Goal: Information Seeking & Learning: Get advice/opinions

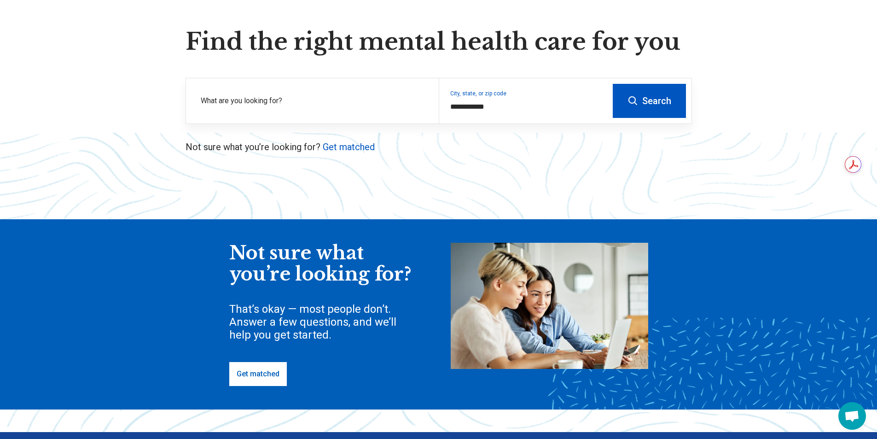
scroll to position [46, 0]
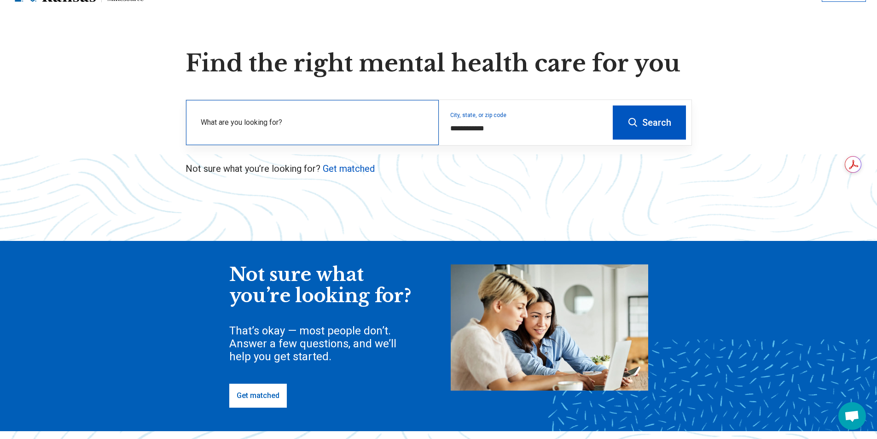
click at [263, 123] on label "What are you looking for?" at bounding box center [314, 122] width 227 height 11
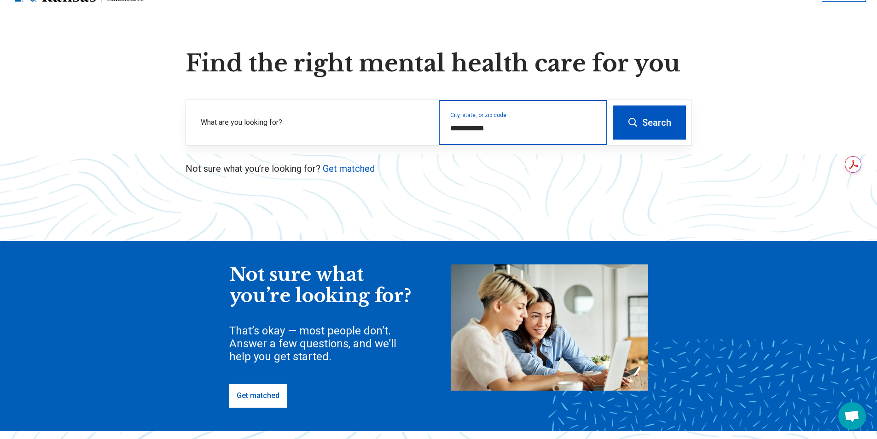
click at [518, 131] on input "**********" at bounding box center [523, 128] width 146 height 11
click at [515, 131] on input "**********" at bounding box center [523, 128] width 146 height 11
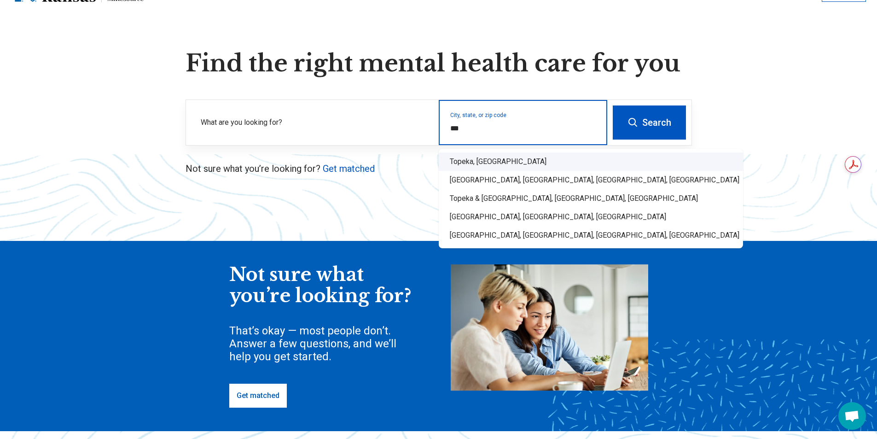
click at [509, 159] on div "Topeka, [GEOGRAPHIC_DATA]" at bounding box center [591, 161] width 304 height 18
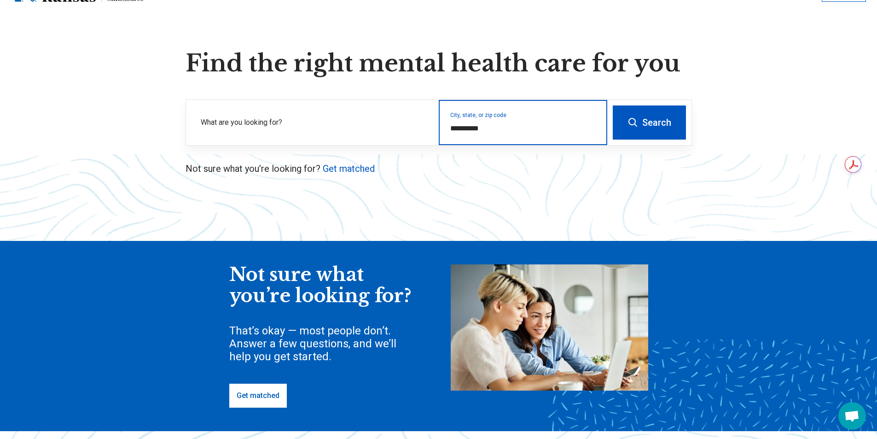
type input "**********"
click at [674, 122] on button "Search" at bounding box center [649, 122] width 73 height 34
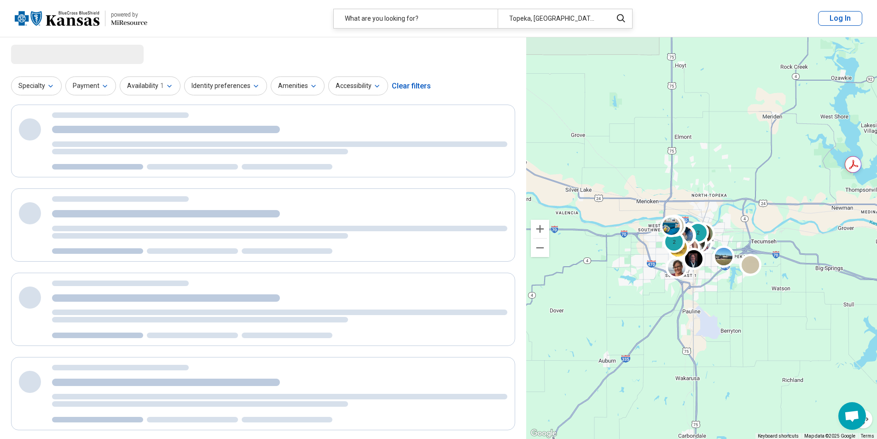
select select "***"
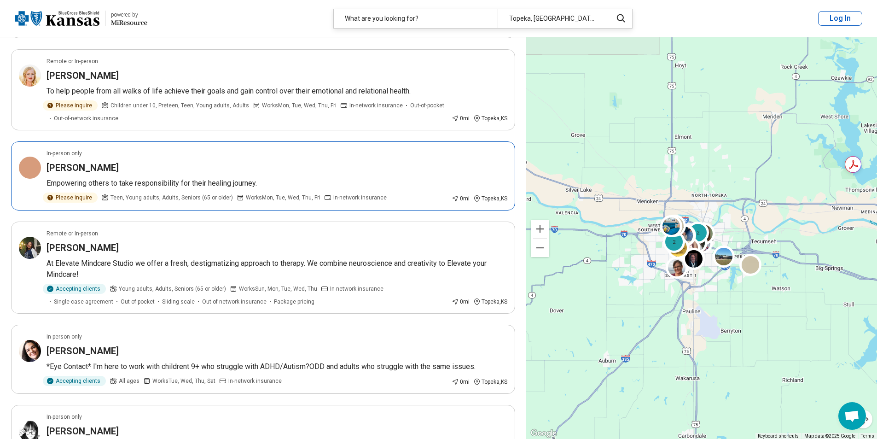
scroll to position [552, 0]
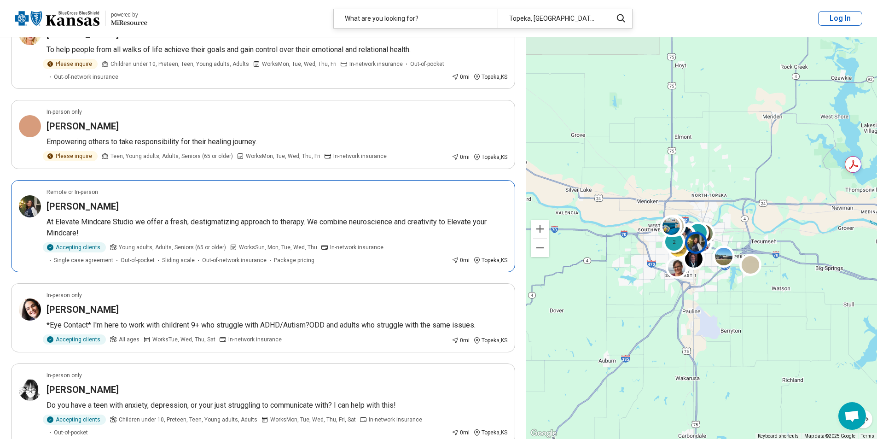
click at [104, 231] on p "At Elevate Mindcare Studio we offer a fresh, destigmatizing approach to therapy…" at bounding box center [276, 227] width 461 height 22
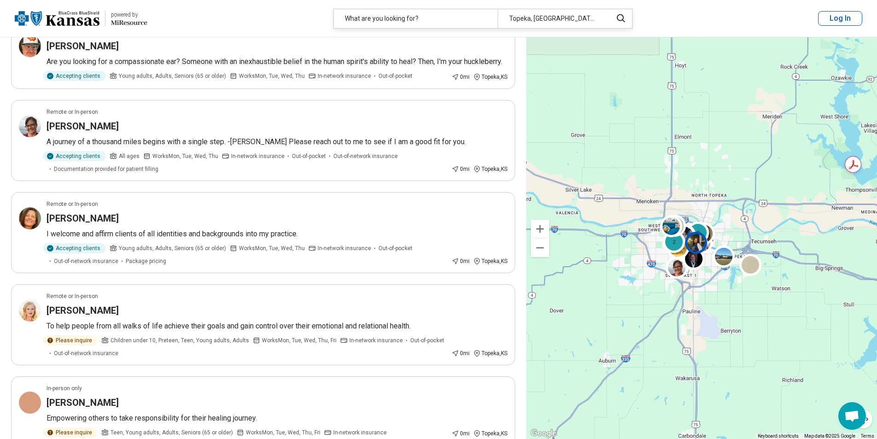
scroll to position [0, 0]
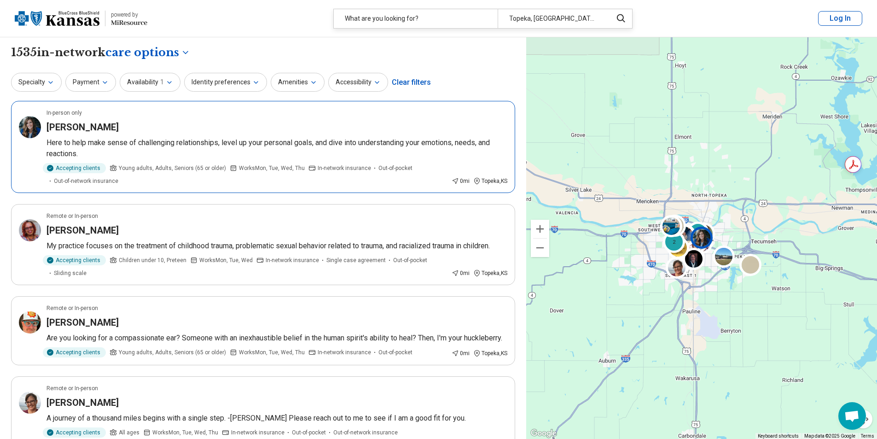
click at [253, 155] on p "Here to help make sense of challenging relationships, level up your personal go…" at bounding box center [276, 148] width 461 height 22
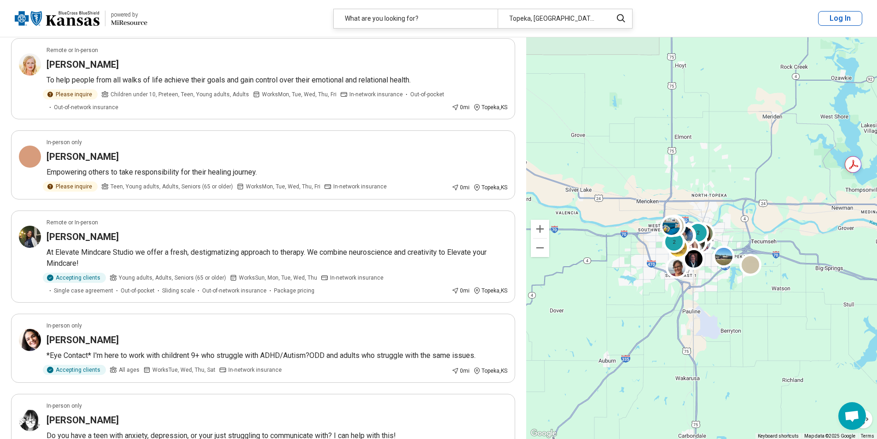
scroll to position [552, 0]
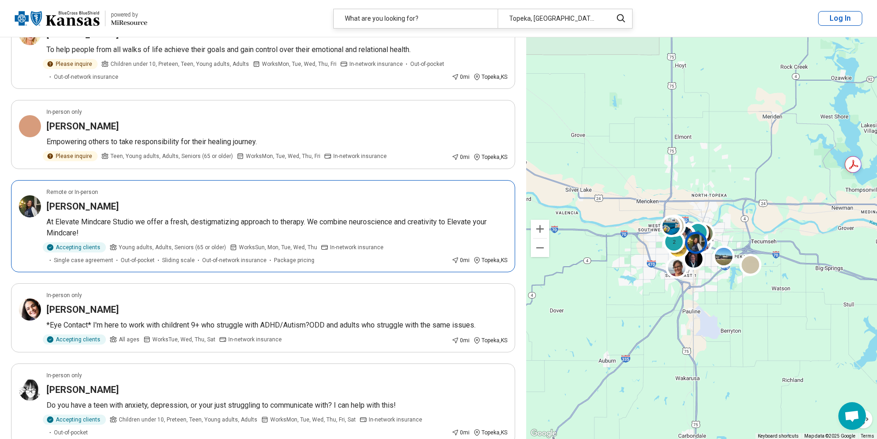
click at [216, 213] on div "[PERSON_NAME]" at bounding box center [276, 206] width 461 height 13
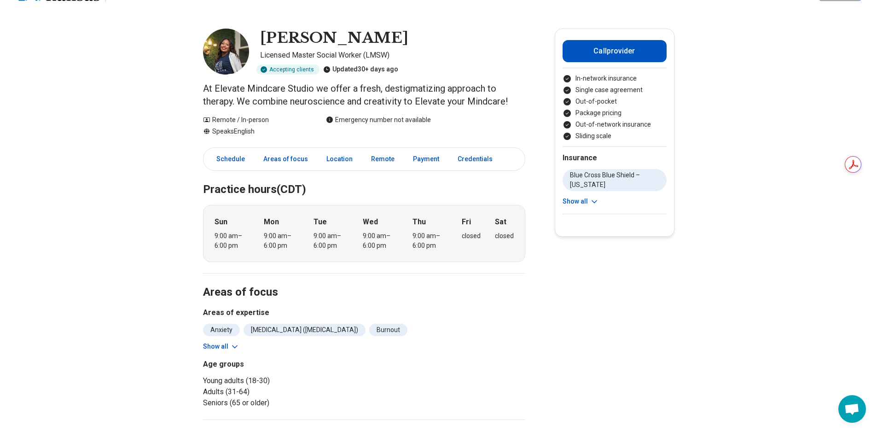
scroll to position [46, 0]
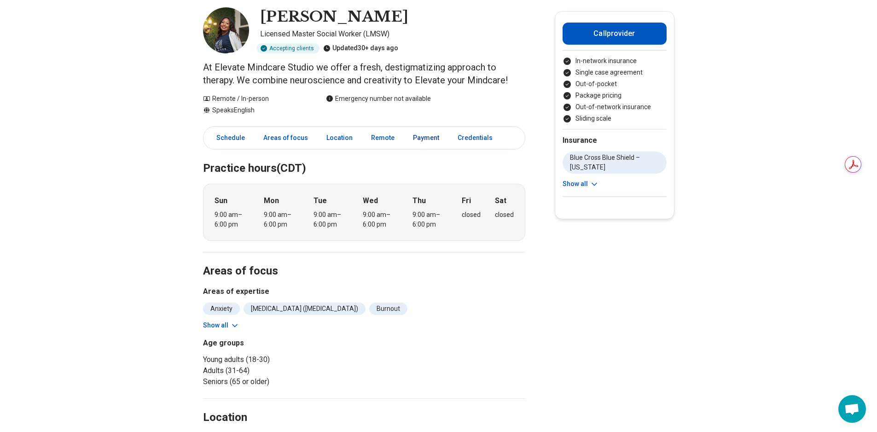
click at [414, 135] on link "Payment" at bounding box center [425, 137] width 37 height 19
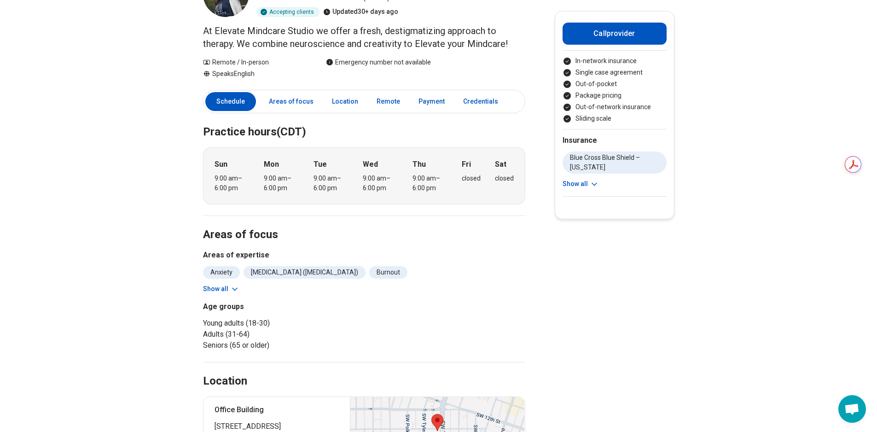
scroll to position [99, 0]
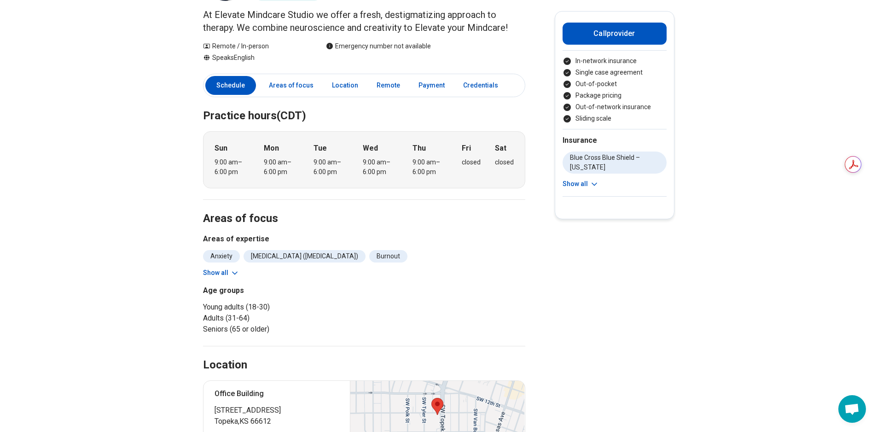
click at [222, 269] on button "Show all" at bounding box center [221, 273] width 36 height 10
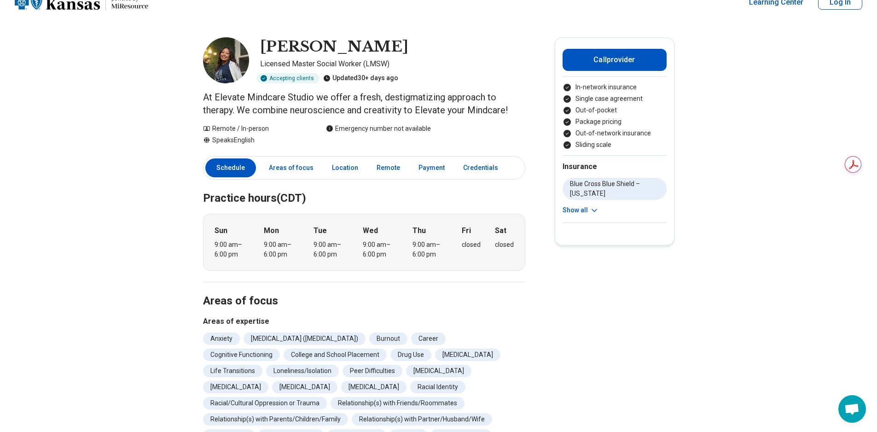
scroll to position [0, 0]
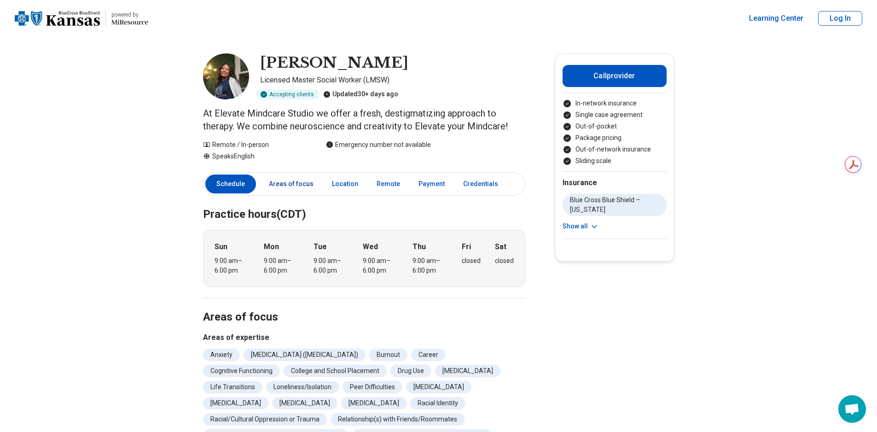
click at [279, 184] on link "Areas of focus" at bounding box center [291, 183] width 56 height 19
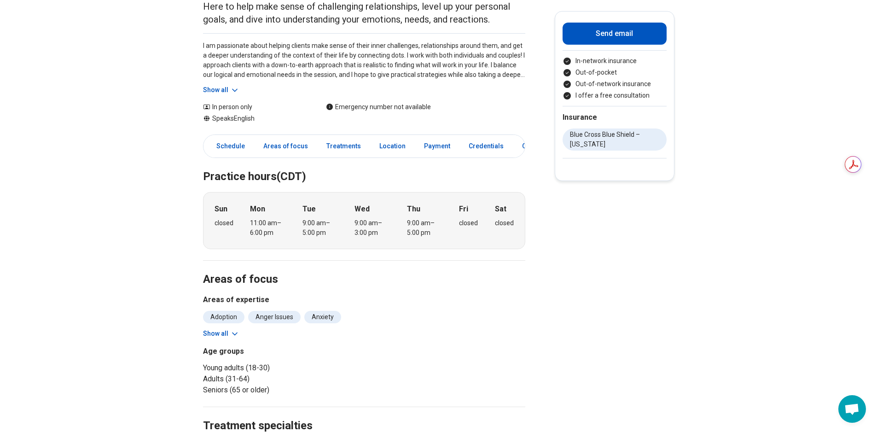
scroll to position [138, 0]
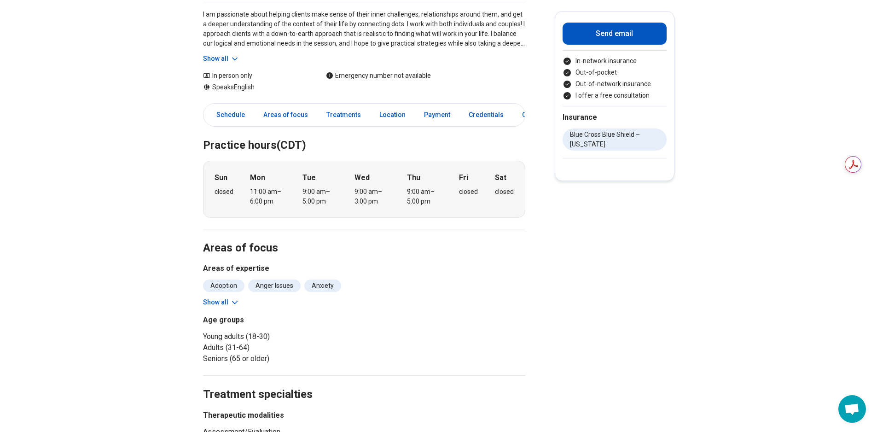
click at [223, 300] on button "Show all" at bounding box center [221, 302] width 36 height 10
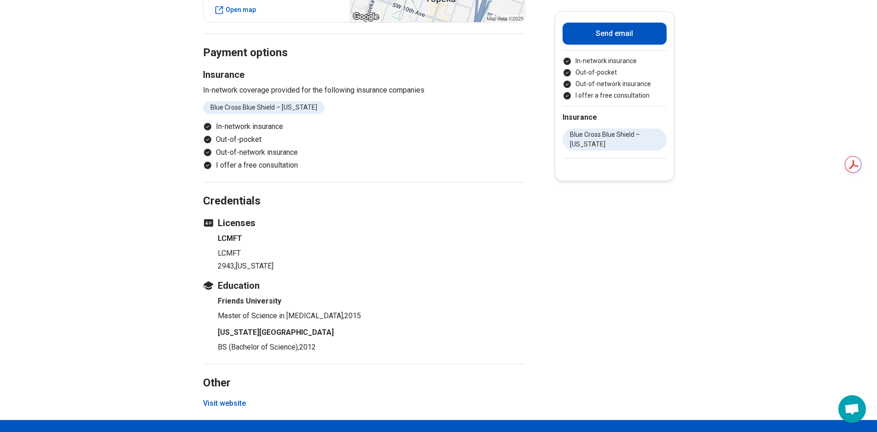
scroll to position [690, 0]
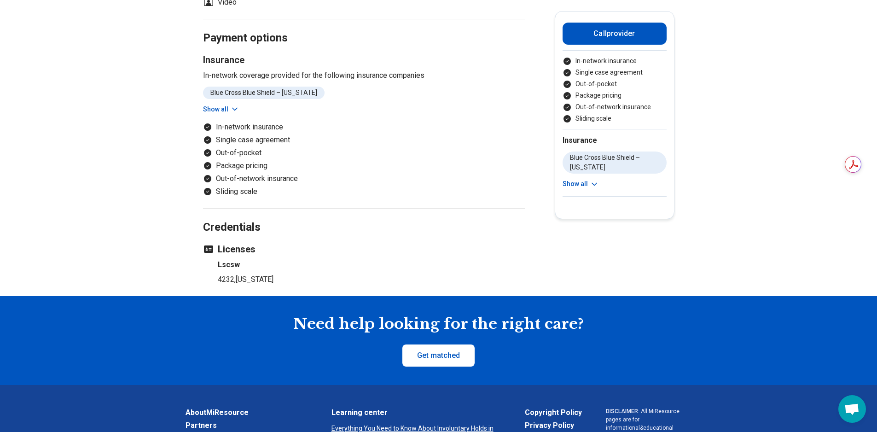
scroll to position [598, 0]
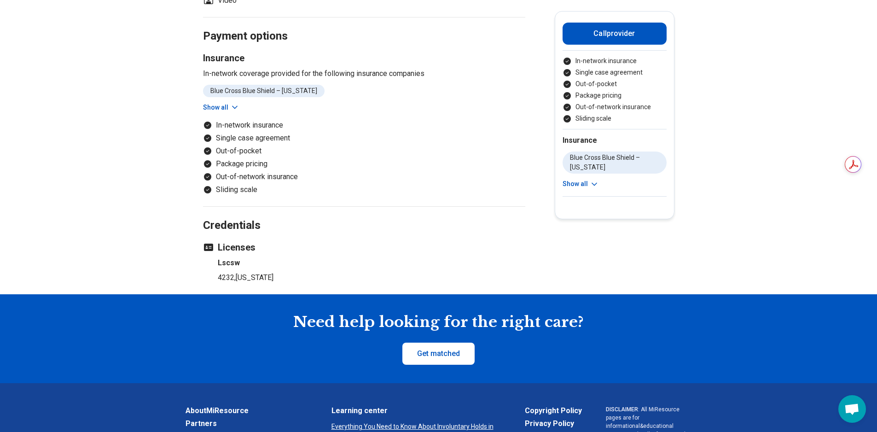
click at [217, 108] on button "Show all" at bounding box center [221, 108] width 36 height 10
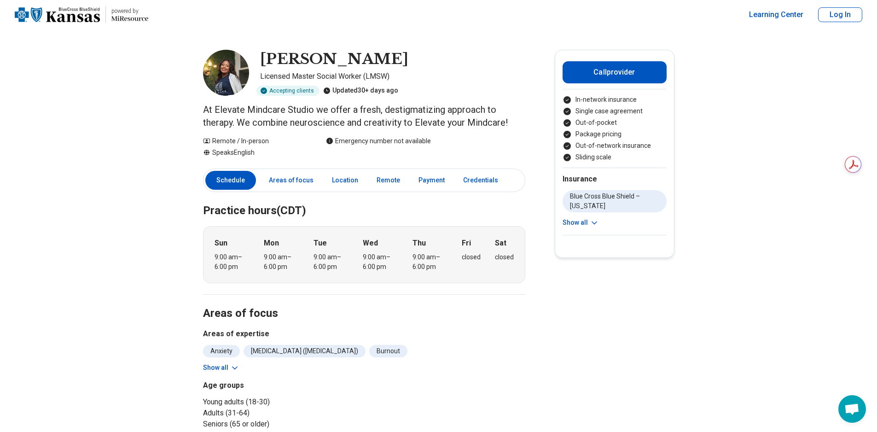
scroll to position [0, 0]
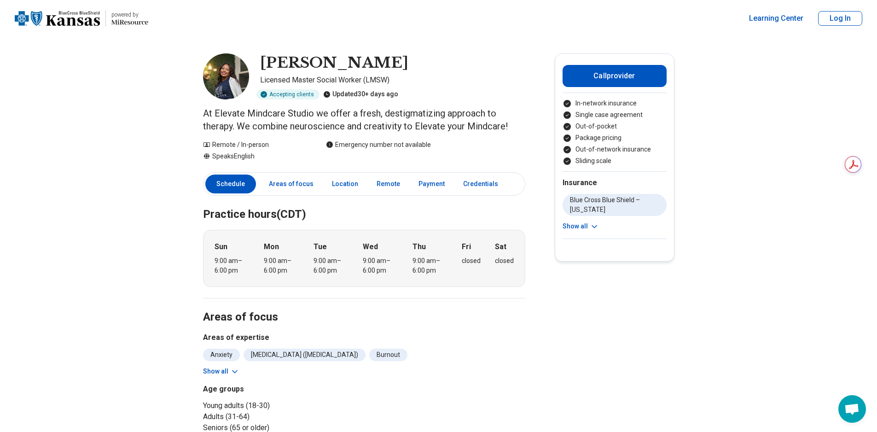
click at [361, 148] on div "Emergency number not available" at bounding box center [378, 145] width 105 height 10
click at [295, 189] on link "Areas of focus" at bounding box center [291, 183] width 56 height 19
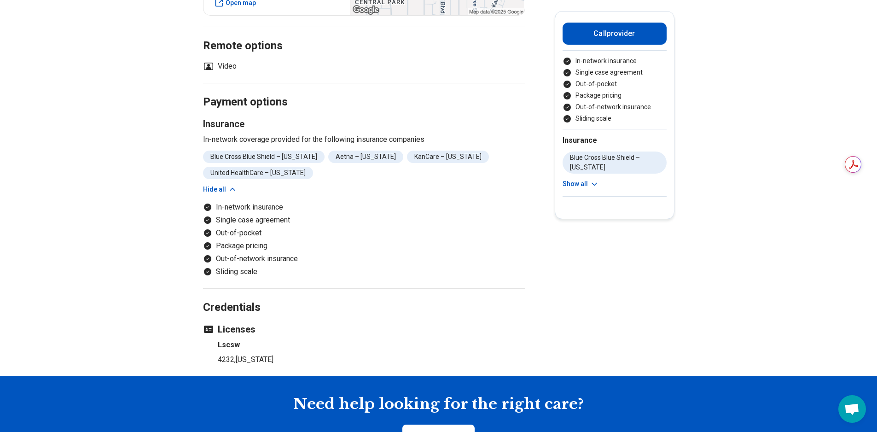
scroll to position [517, 0]
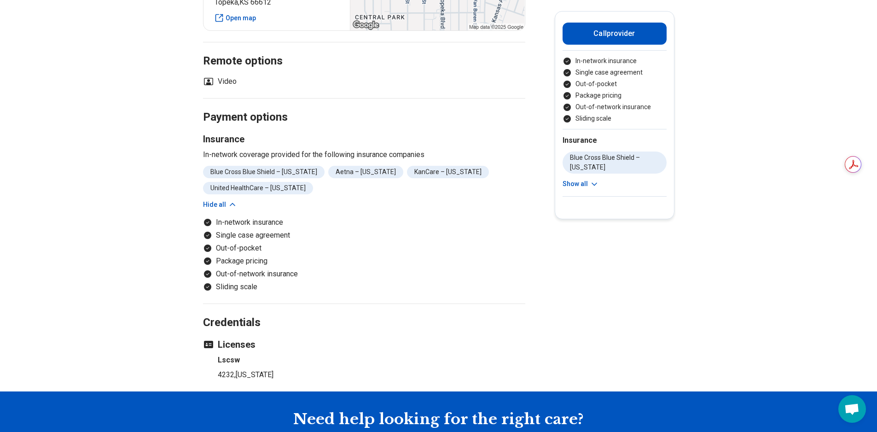
click at [579, 182] on button "Show all" at bounding box center [580, 184] width 36 height 10
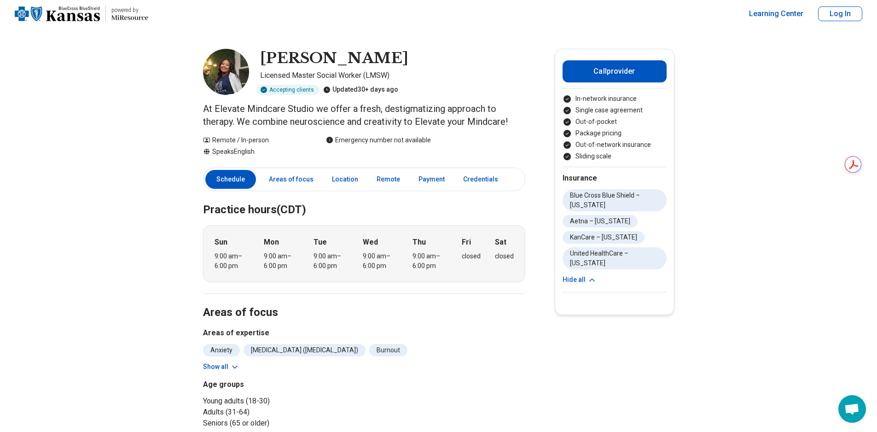
scroll to position [0, 0]
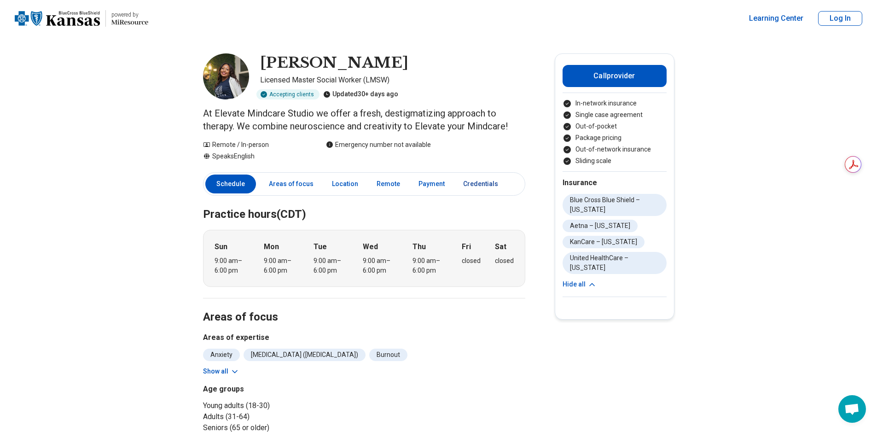
click at [477, 178] on link "Credentials" at bounding box center [484, 183] width 52 height 19
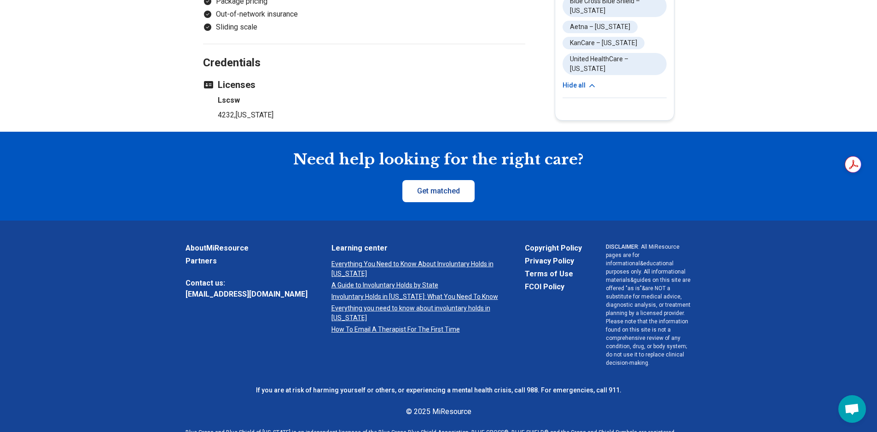
scroll to position [784, 0]
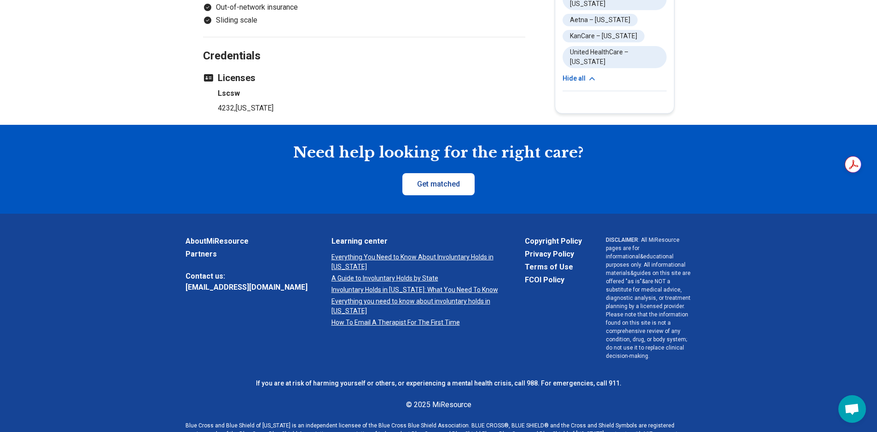
click at [443, 186] on link "Get matched" at bounding box center [438, 184] width 72 height 22
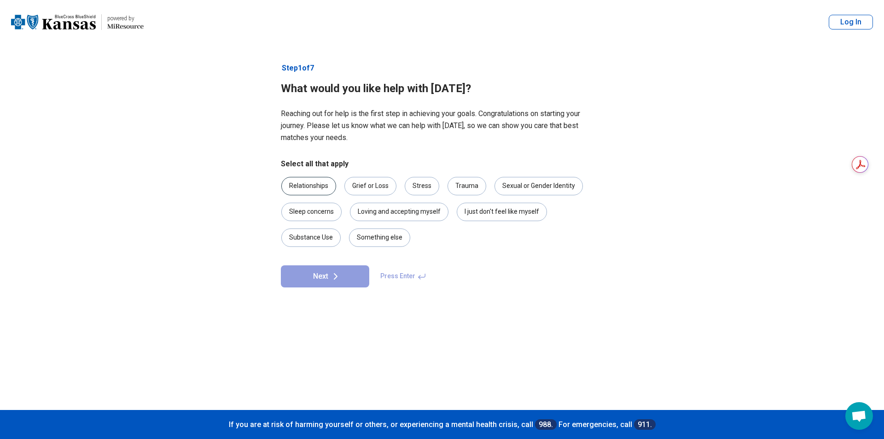
click at [319, 188] on div "Relationships" at bounding box center [308, 186] width 55 height 18
